Goal: Task Accomplishment & Management: Use online tool/utility

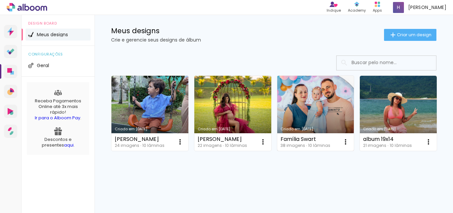
scroll to position [33, 0]
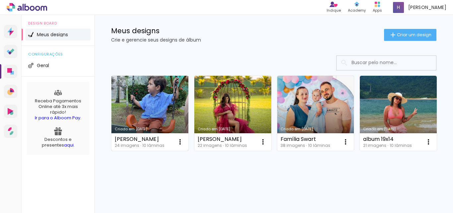
click at [168, 79] on link "Criado em 15/08/25" at bounding box center [149, 113] width 77 height 75
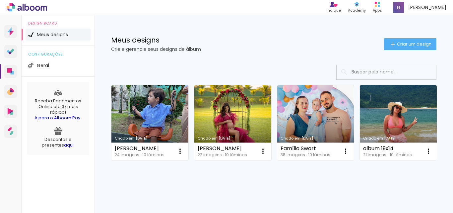
click at [295, 119] on link "Criado em 27/04/24" at bounding box center [315, 122] width 77 height 75
